Goal: Task Accomplishment & Management: Manage account settings

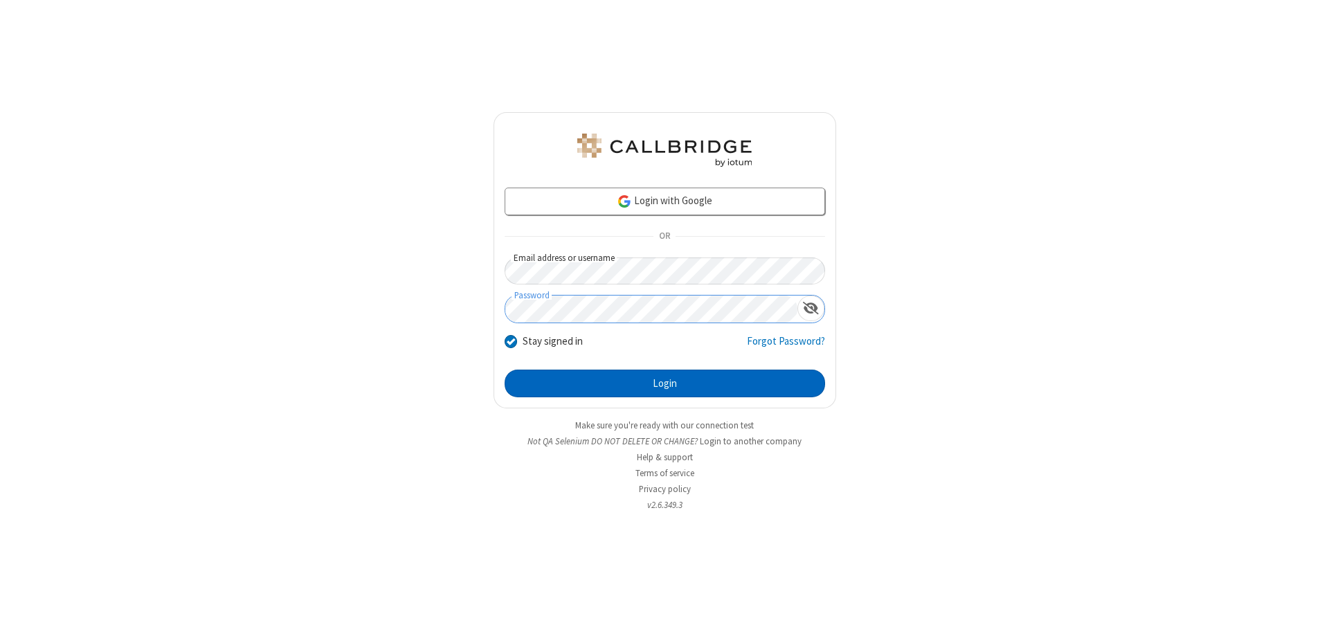
click at [664, 383] on button "Login" at bounding box center [664, 384] width 320 height 28
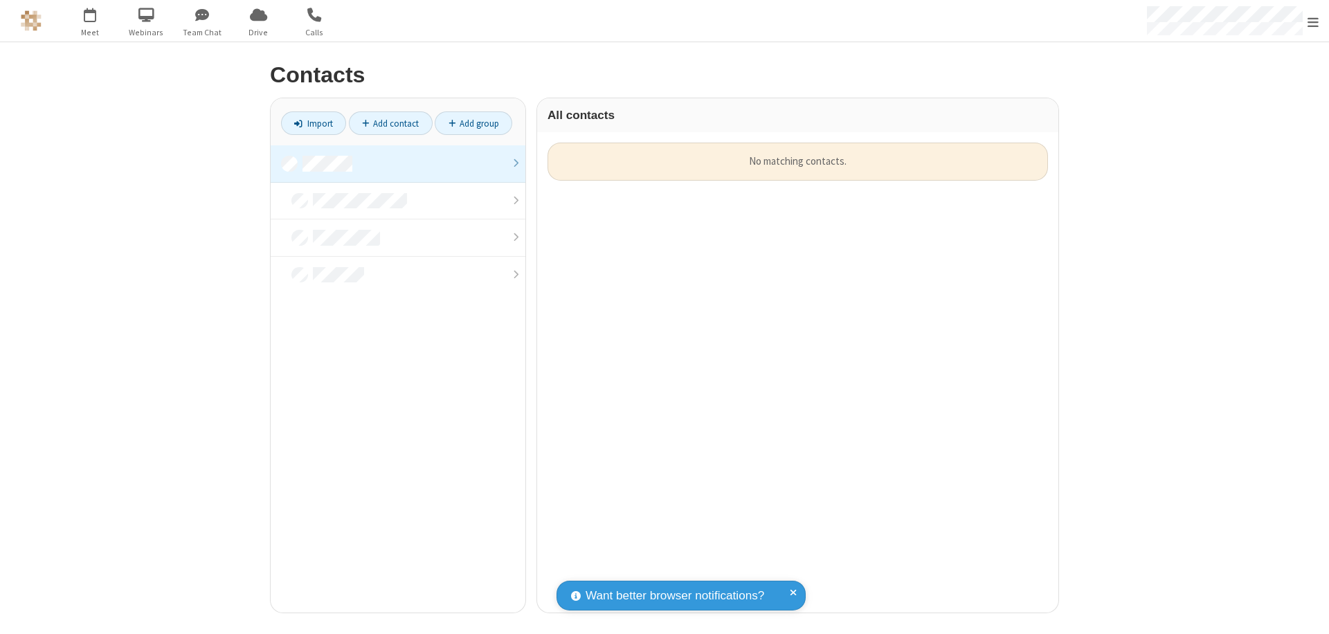
scroll to position [470, 511]
click at [398, 163] on link at bounding box center [398, 163] width 255 height 37
click at [390, 123] on link "Add contact" at bounding box center [391, 123] width 84 height 24
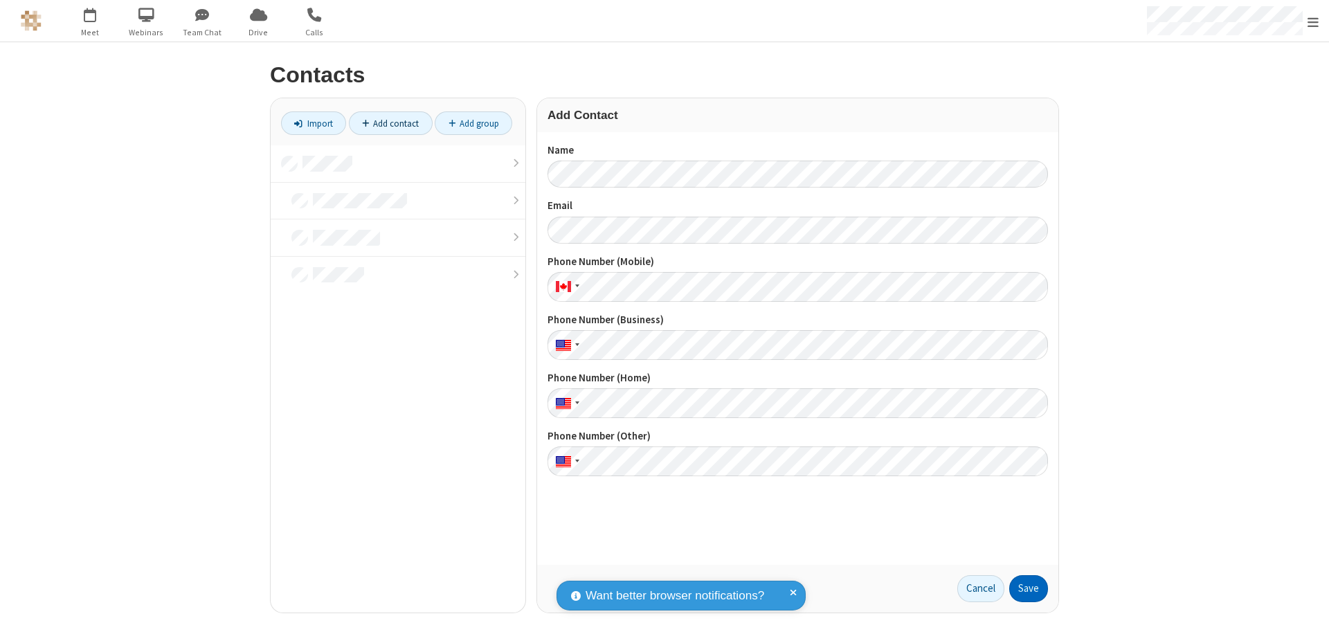
click at [1028, 588] on button "Save" at bounding box center [1028, 589] width 39 height 28
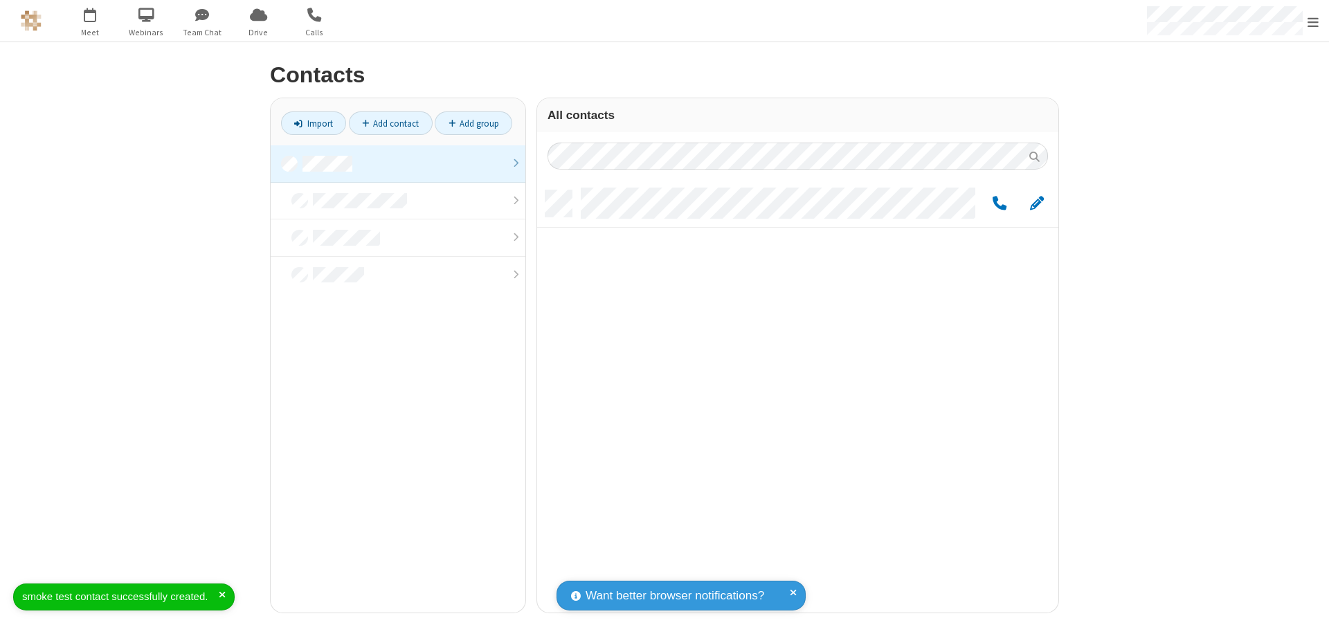
scroll to position [422, 511]
